Goal: Obtain resource: Obtain resource

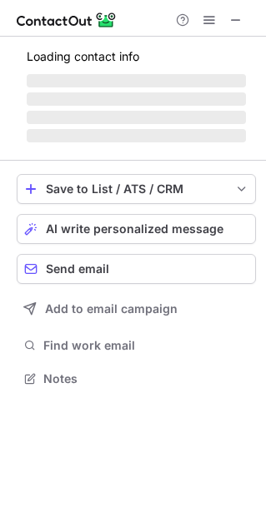
scroll to position [377, 265]
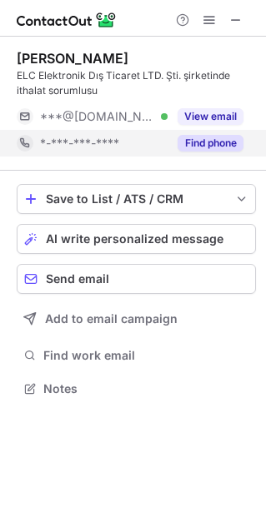
click at [227, 140] on button "Find phone" at bounding box center [210, 143] width 66 height 17
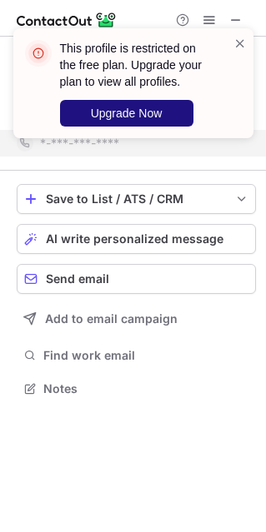
click at [172, 115] on button "Upgrade Now" at bounding box center [126, 113] width 133 height 27
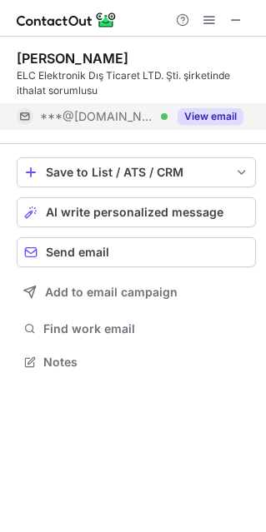
scroll to position [8, 8]
click at [203, 107] on div "View email" at bounding box center [205, 116] width 76 height 27
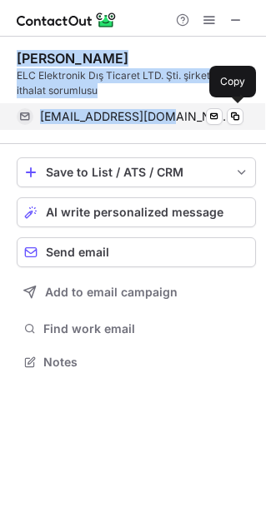
drag, startPoint x: 17, startPoint y: 58, endPoint x: 165, endPoint y: 117, distance: 159.7
click at [165, 117] on div "Cem Düzgüner ELC Elektronik Dış Ticaret LTD. Şti. şirketinde ithalat sorumlusu …" at bounding box center [136, 90] width 239 height 80
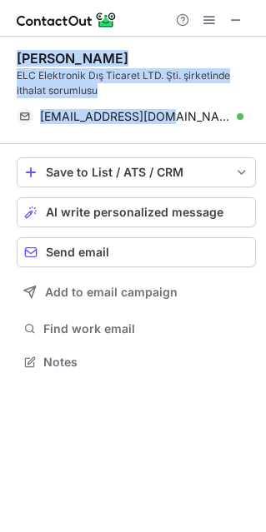
copy div "Cem Düzgüner ELC Elektronik Dış Ticaret LTD. Şti. şirketinde ithalat sorumlusu …"
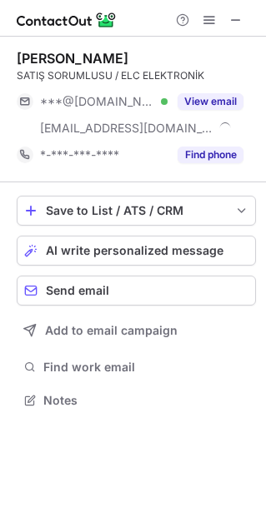
scroll to position [362, 265]
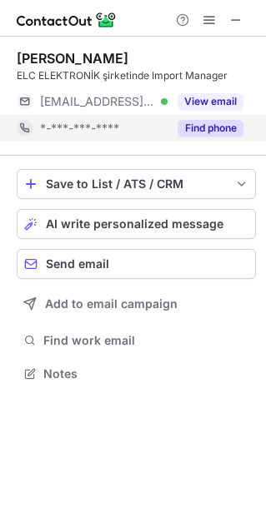
click at [213, 131] on button "Find phone" at bounding box center [210, 128] width 66 height 17
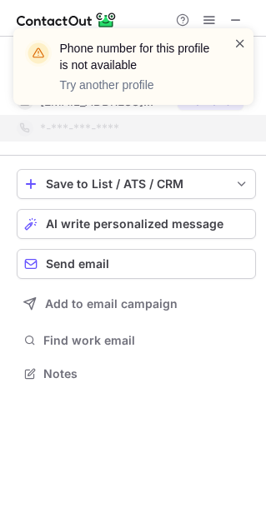
click at [242, 43] on span at bounding box center [239, 43] width 13 height 17
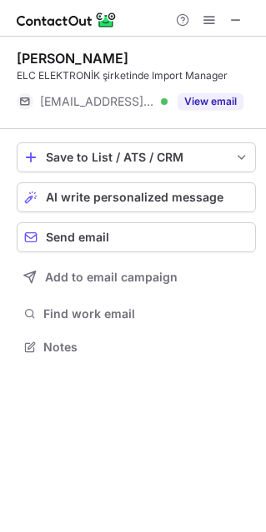
scroll to position [8, 8]
click at [218, 96] on button "View email" at bounding box center [210, 101] width 66 height 17
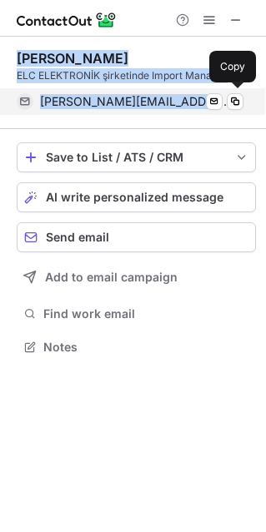
drag, startPoint x: 17, startPoint y: 52, endPoint x: 192, endPoint y: 102, distance: 181.4
click at [192, 102] on div "Abdullah ALTINSOY ELC ELEKTRONİK şirketinde Import Manager abdullah@elcelektron…" at bounding box center [136, 82] width 239 height 65
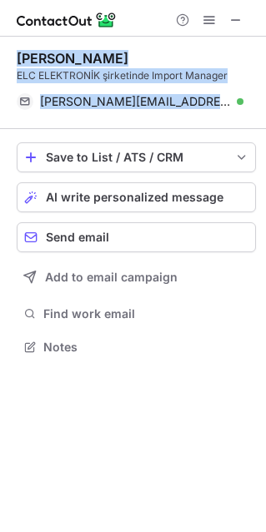
copy div "Abdullah ALTINSOY ELC ELEKTRONİK şirketinde Import Manager abdullah@elcelektron…"
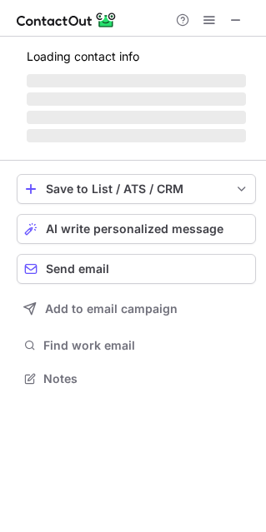
scroll to position [8, 8]
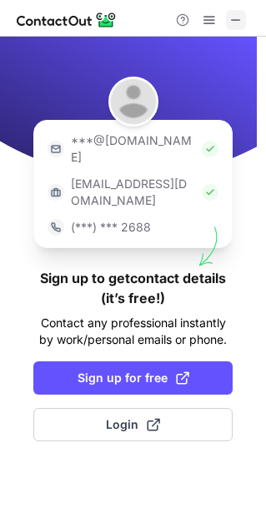
click at [238, 21] on span at bounding box center [235, 19] width 13 height 13
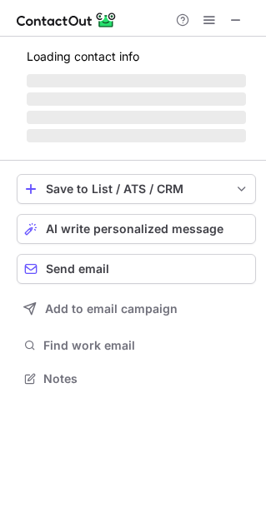
scroll to position [8, 8]
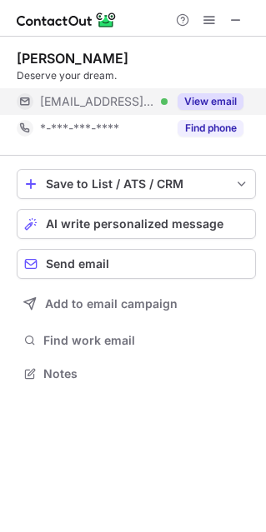
click at [208, 107] on button "View email" at bounding box center [210, 101] width 66 height 17
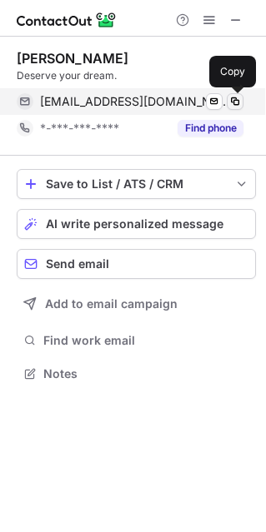
click at [237, 98] on span at bounding box center [234, 101] width 13 height 13
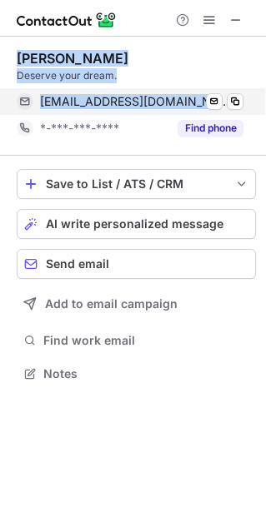
drag, startPoint x: 13, startPoint y: 54, endPoint x: 207, endPoint y: 93, distance: 197.2
click at [207, 93] on div "[PERSON_NAME] Deserve your dream. [EMAIL_ADDRESS][DOMAIN_NAME] Verified Send em…" at bounding box center [133, 218] width 266 height 362
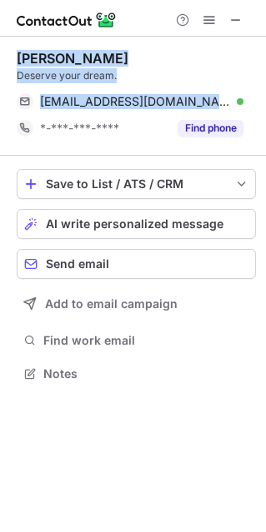
copy div "[PERSON_NAME] Deserve your dream. [EMAIL_ADDRESS][DOMAIN_NAME]"
